Goal: Browse casually

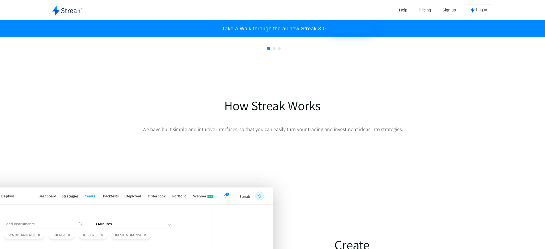
scroll to position [419, 0]
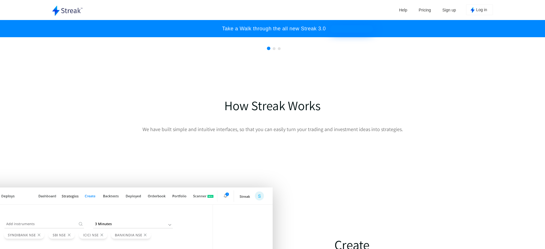
scroll to position [419, 0]
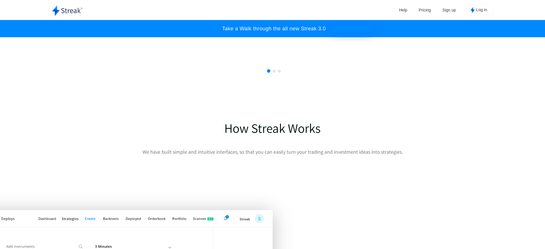
scroll to position [651, 0]
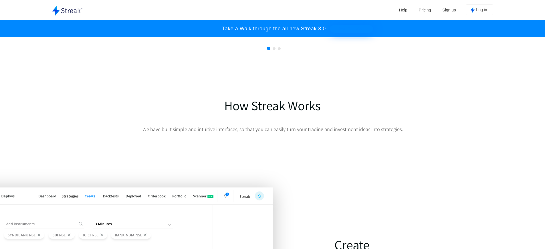
click at [272, 8] on div "Help Pricing Sign up Log in" at bounding box center [316, 10] width 352 height 20
